Goal: Browse casually: Explore the website without a specific task or goal

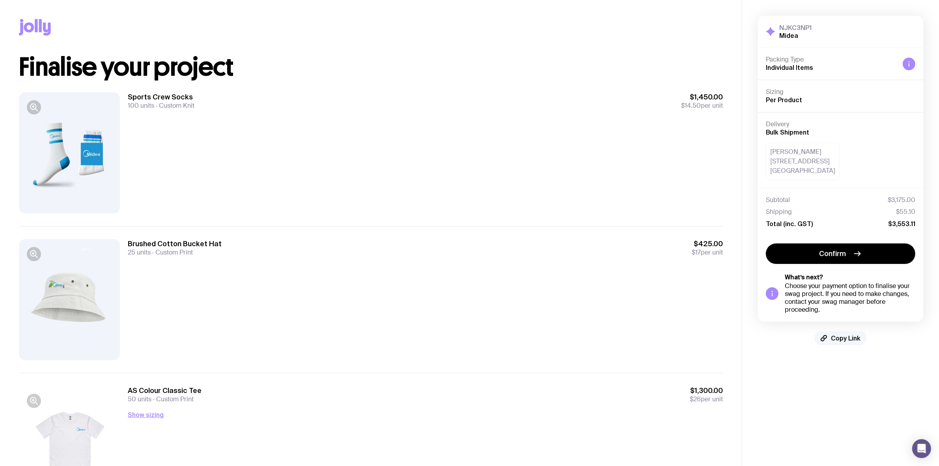
click at [844, 339] on span "Copy Link" at bounding box center [846, 338] width 30 height 8
click at [844, 339] on span "Copied!" at bounding box center [846, 338] width 24 height 8
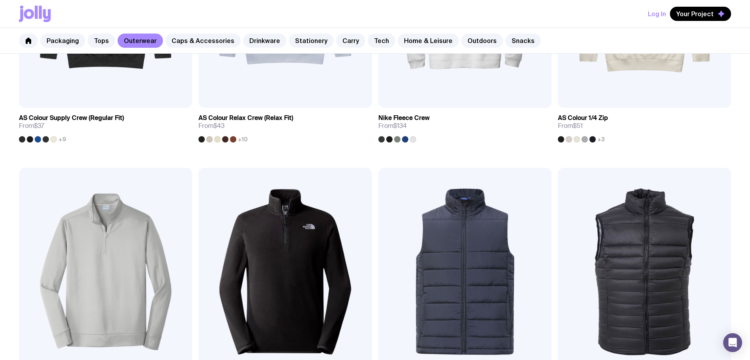
scroll to position [345, 0]
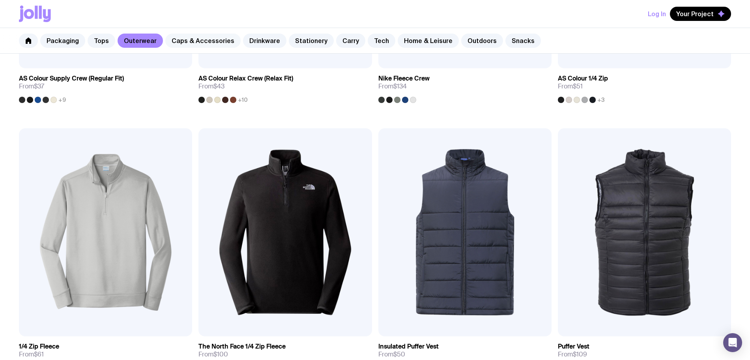
click at [201, 38] on link "Caps & Accessories" at bounding box center [202, 41] width 75 height 14
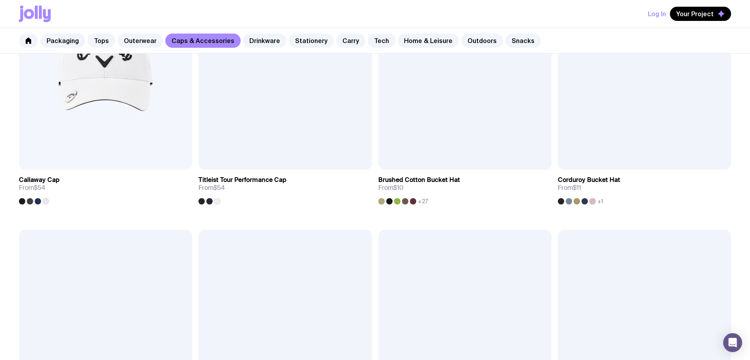
scroll to position [789, 0]
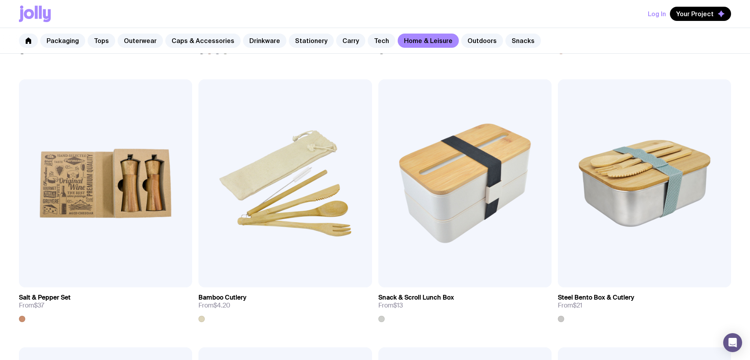
scroll to position [936, 0]
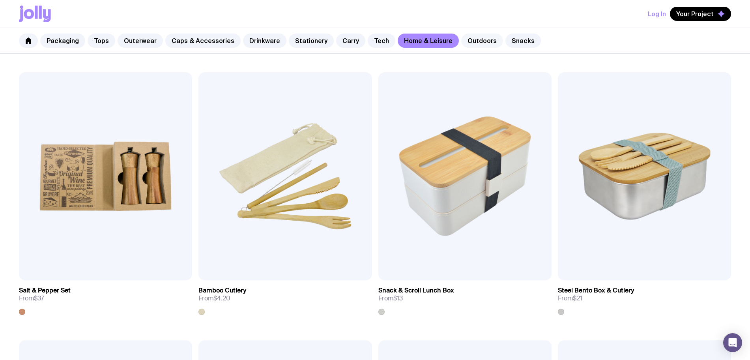
click at [466, 41] on link "Outdoors" at bounding box center [482, 41] width 42 height 14
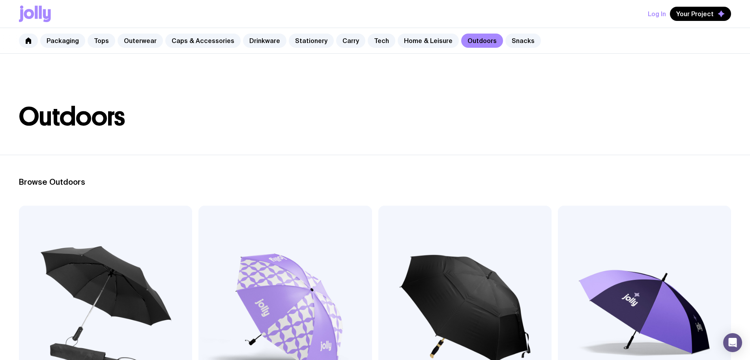
click at [527, 46] on div "Packaging Tops Outerwear Caps & Accessories Drinkware Stationery Carry Tech Hom…" at bounding box center [375, 41] width 750 height 26
click at [513, 43] on link "Snacks" at bounding box center [522, 41] width 35 height 14
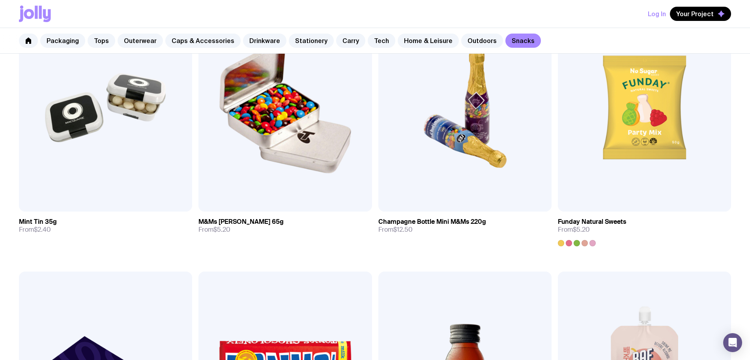
scroll to position [348, 0]
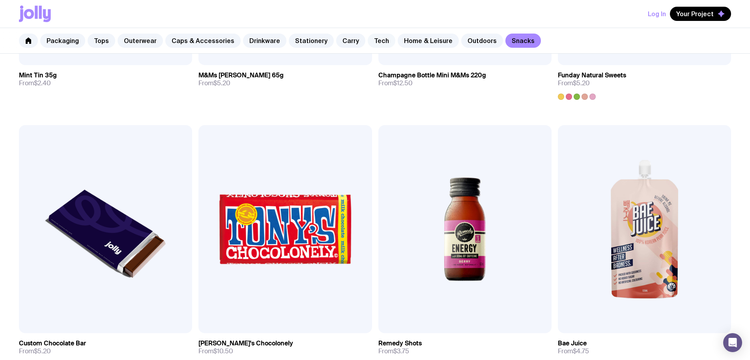
click at [367, 40] on link "Tech" at bounding box center [381, 41] width 28 height 14
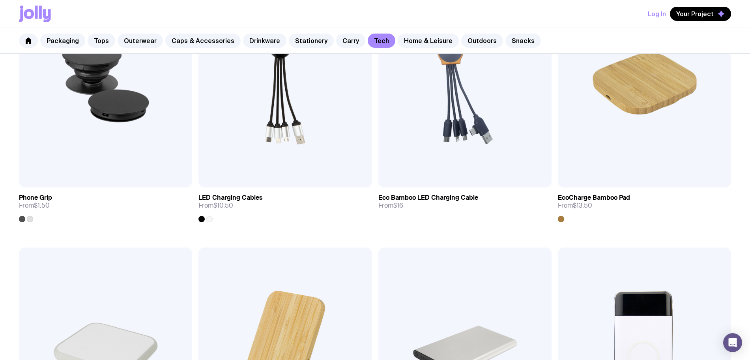
scroll to position [97, 0]
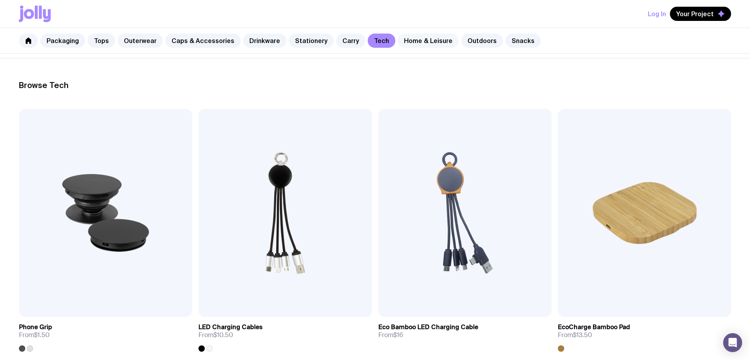
click at [416, 45] on link "Home & Leisure" at bounding box center [427, 41] width 61 height 14
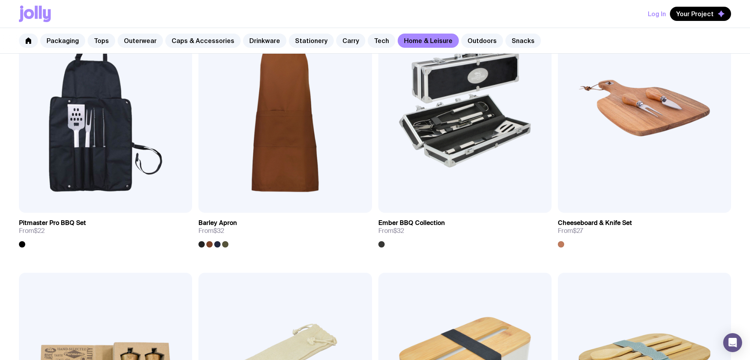
scroll to position [739, 0]
